Goal: Information Seeking & Learning: Learn about a topic

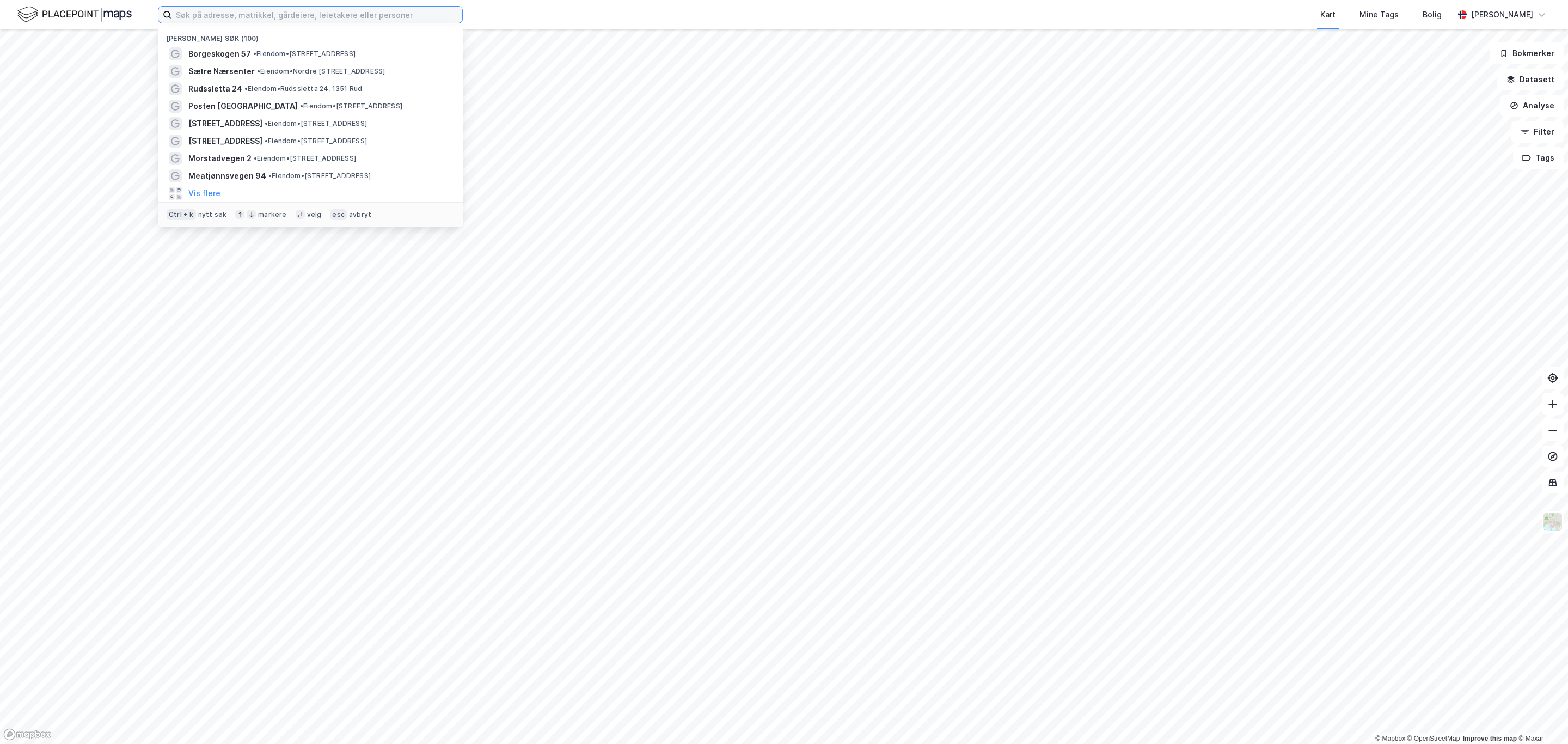
click at [361, 16] on input at bounding box center [317, 15] width 291 height 16
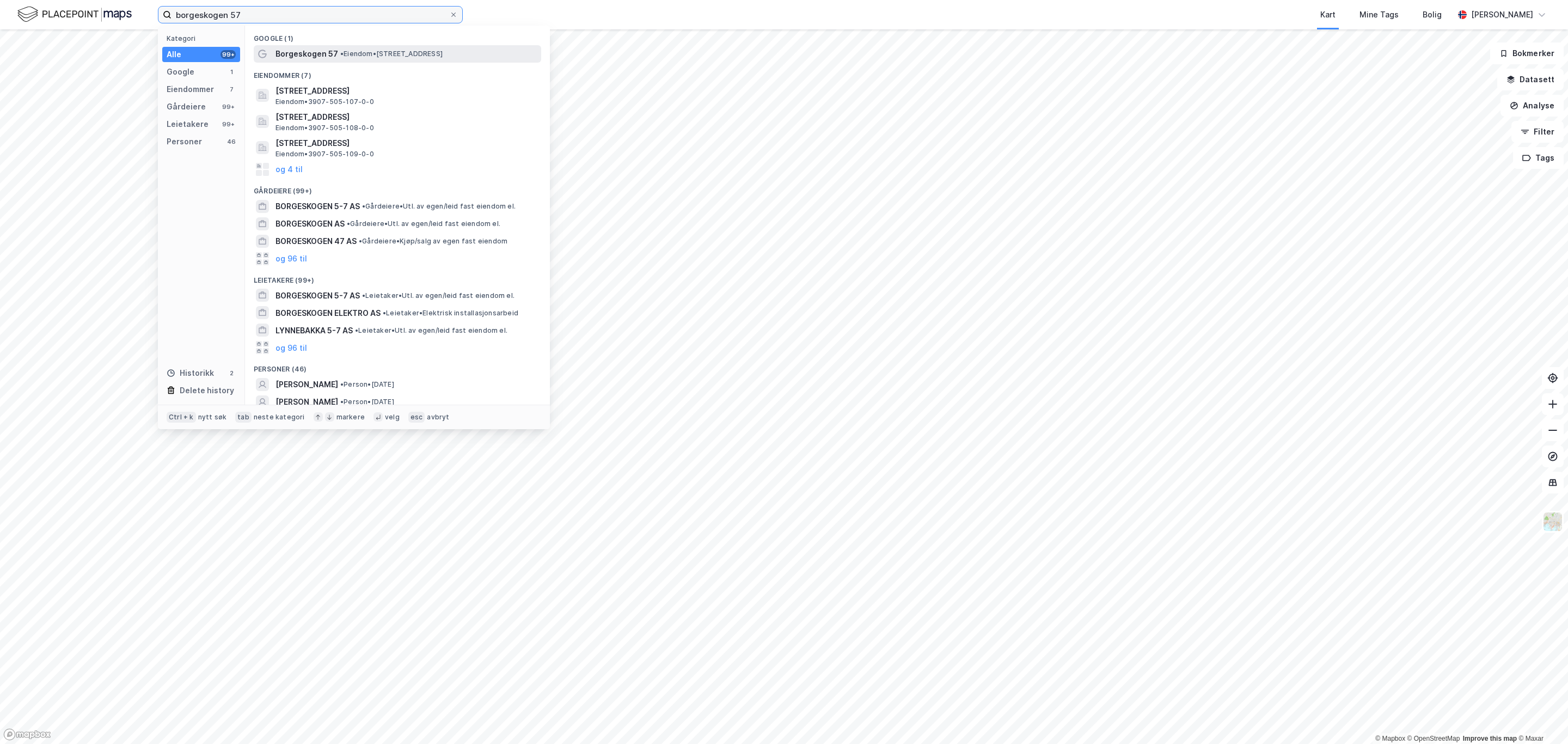
type input "borgeskogen 57"
click at [406, 54] on span "• Eiendom • Borgeskogen 57, 3160 Stokke" at bounding box center [391, 54] width 103 height 9
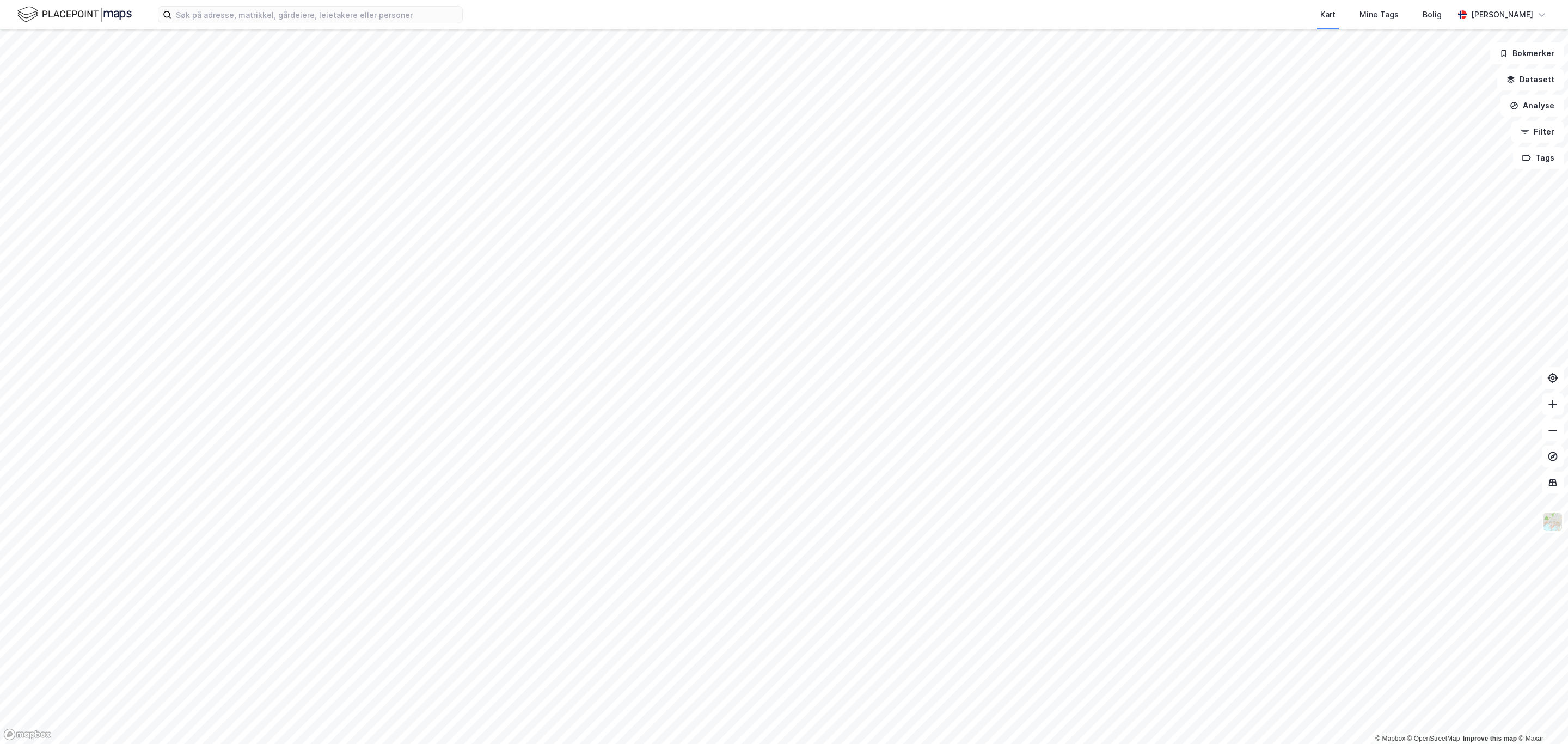
click at [275, 23] on div "Kart Mine Tags Bolig [PERSON_NAME]" at bounding box center [784, 14] width 1568 height 29
click at [278, 20] on input at bounding box center [317, 15] width 291 height 16
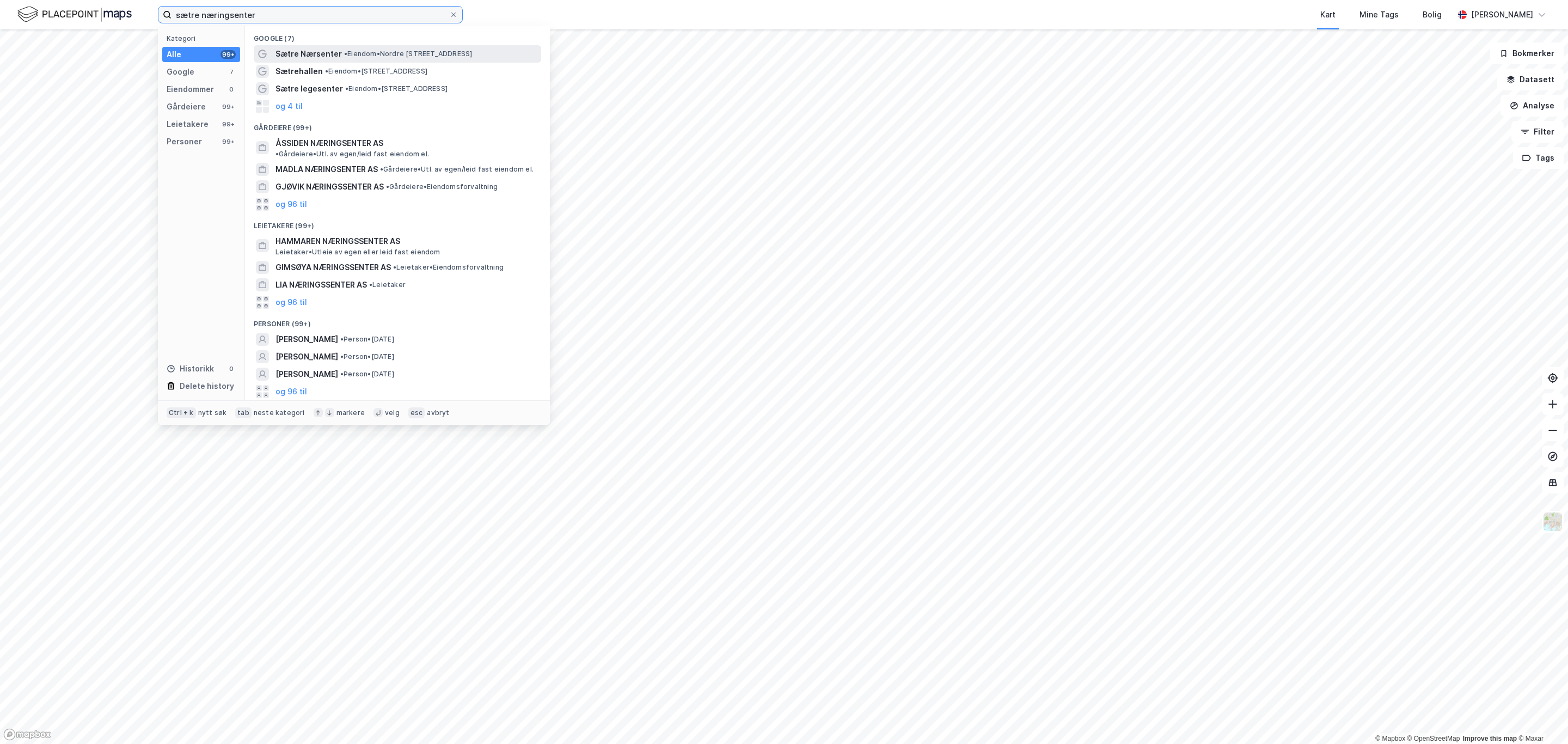
type input "sætre næringsenter"
click at [317, 57] on span "Sætre Nærsenter" at bounding box center [309, 54] width 67 height 13
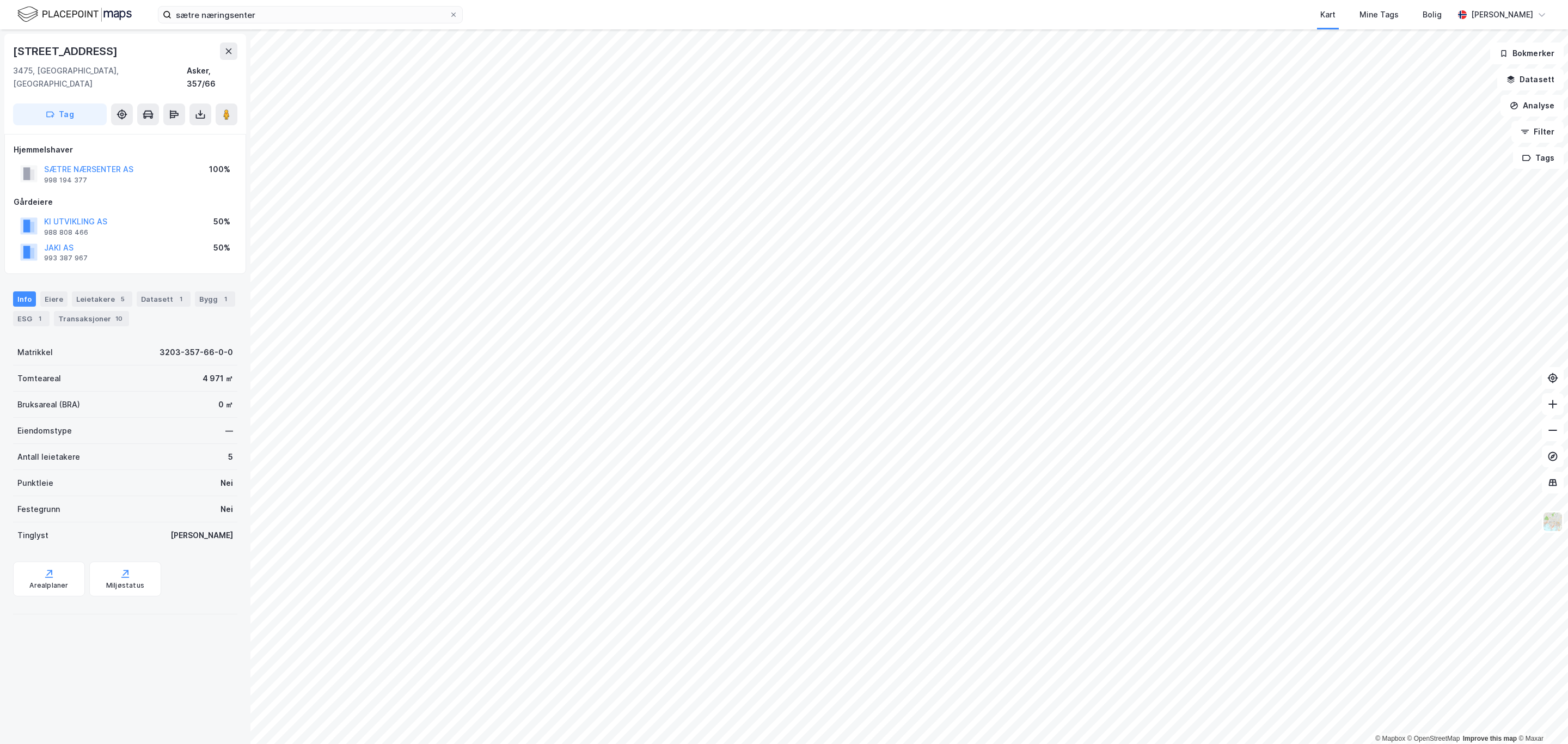
click at [294, 25] on div "sætre næringsenter Kart Mine Tags Bolig [PERSON_NAME]" at bounding box center [784, 14] width 1568 height 29
drag, startPoint x: 102, startPoint y: 50, endPoint x: 203, endPoint y: 5, distance: 110.6
click at [7, 56] on div "[STREET_ADDRESS]" at bounding box center [125, 84] width 242 height 100
copy div "[STREET_ADDRESS]"
click at [50, 311] on div "ESG 1" at bounding box center [31, 318] width 37 height 15
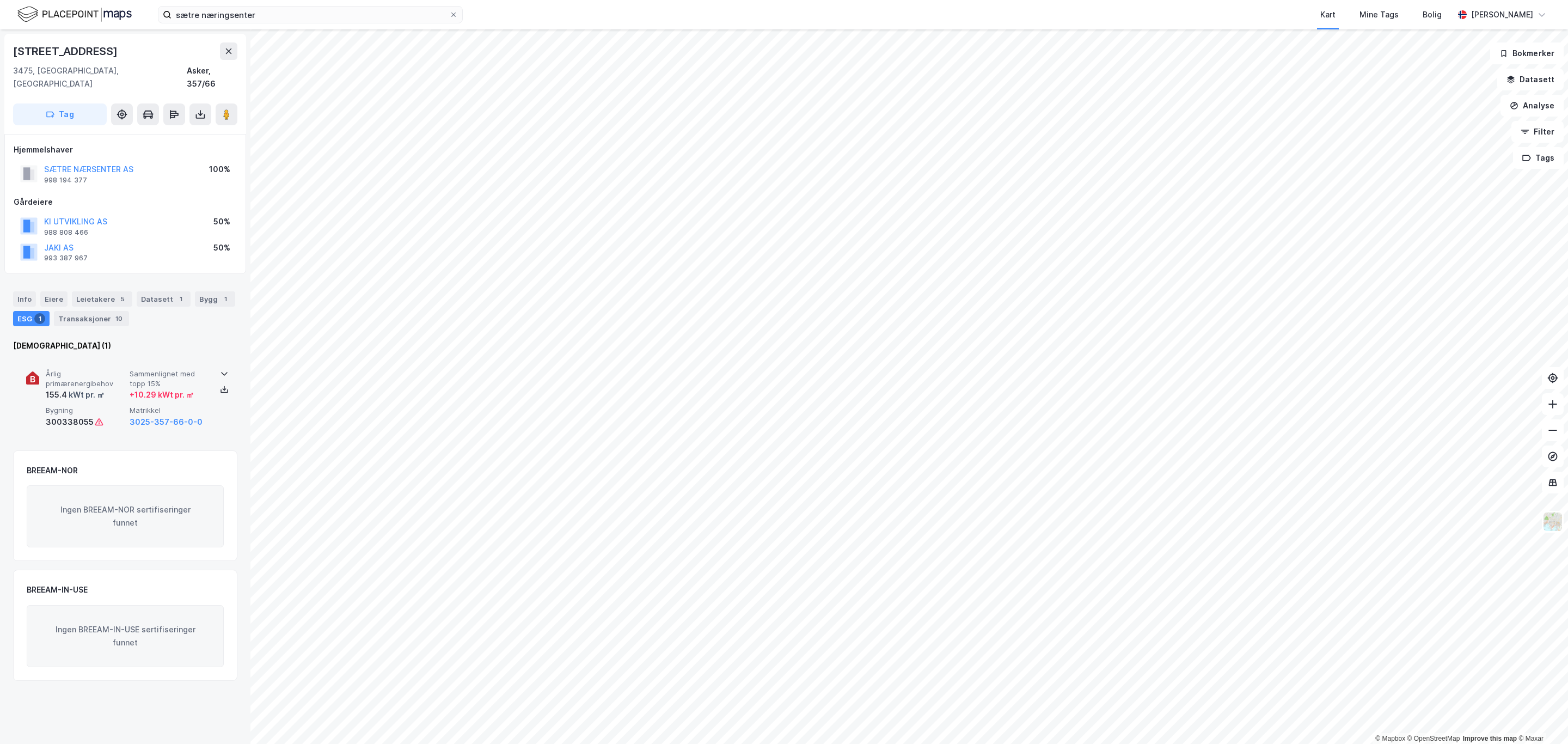
click at [175, 388] on div "+ 10.29 kWt pr. ㎡" at bounding box center [162, 394] width 65 height 13
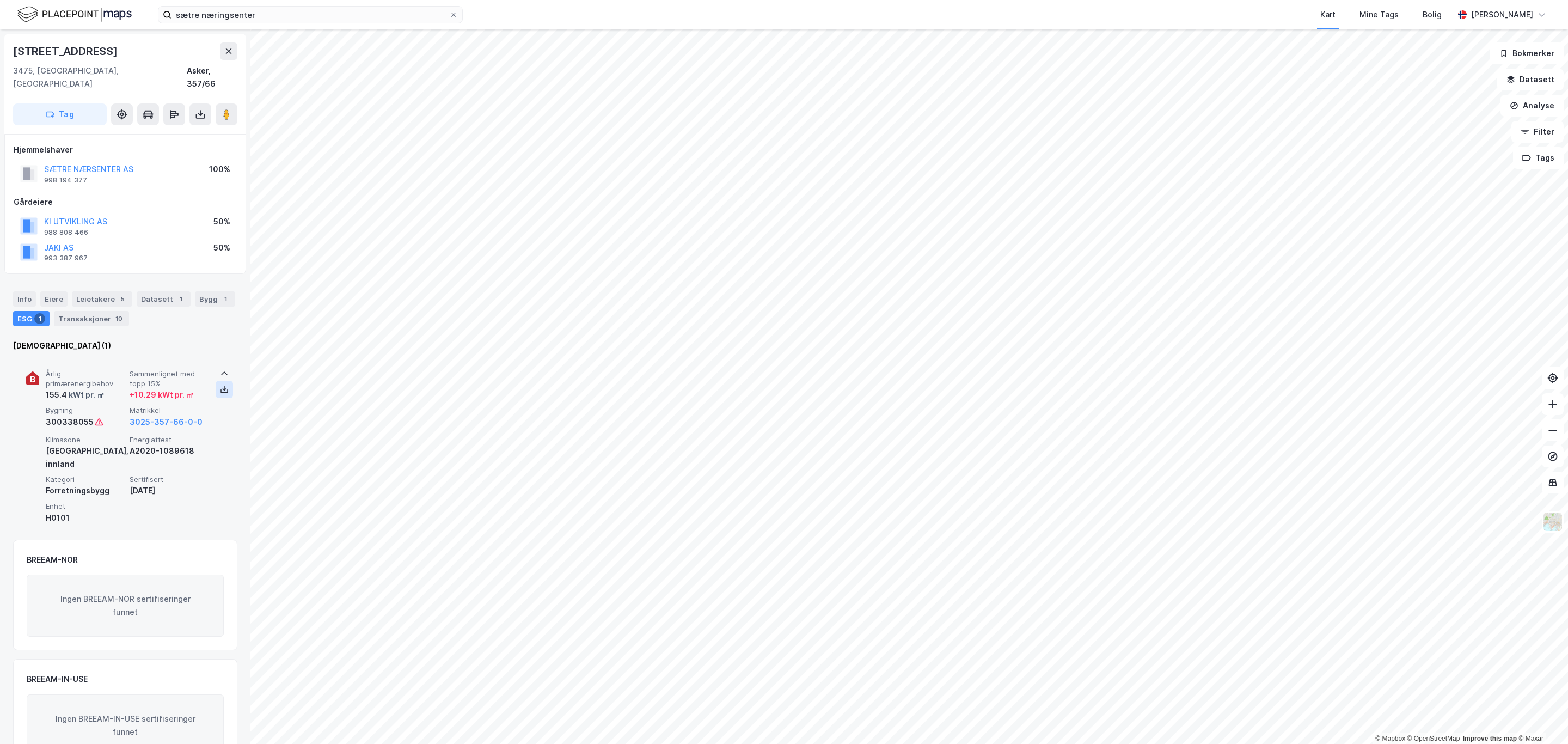
click at [220, 385] on icon at bounding box center [224, 389] width 9 height 9
